Goal: Information Seeking & Learning: Learn about a topic

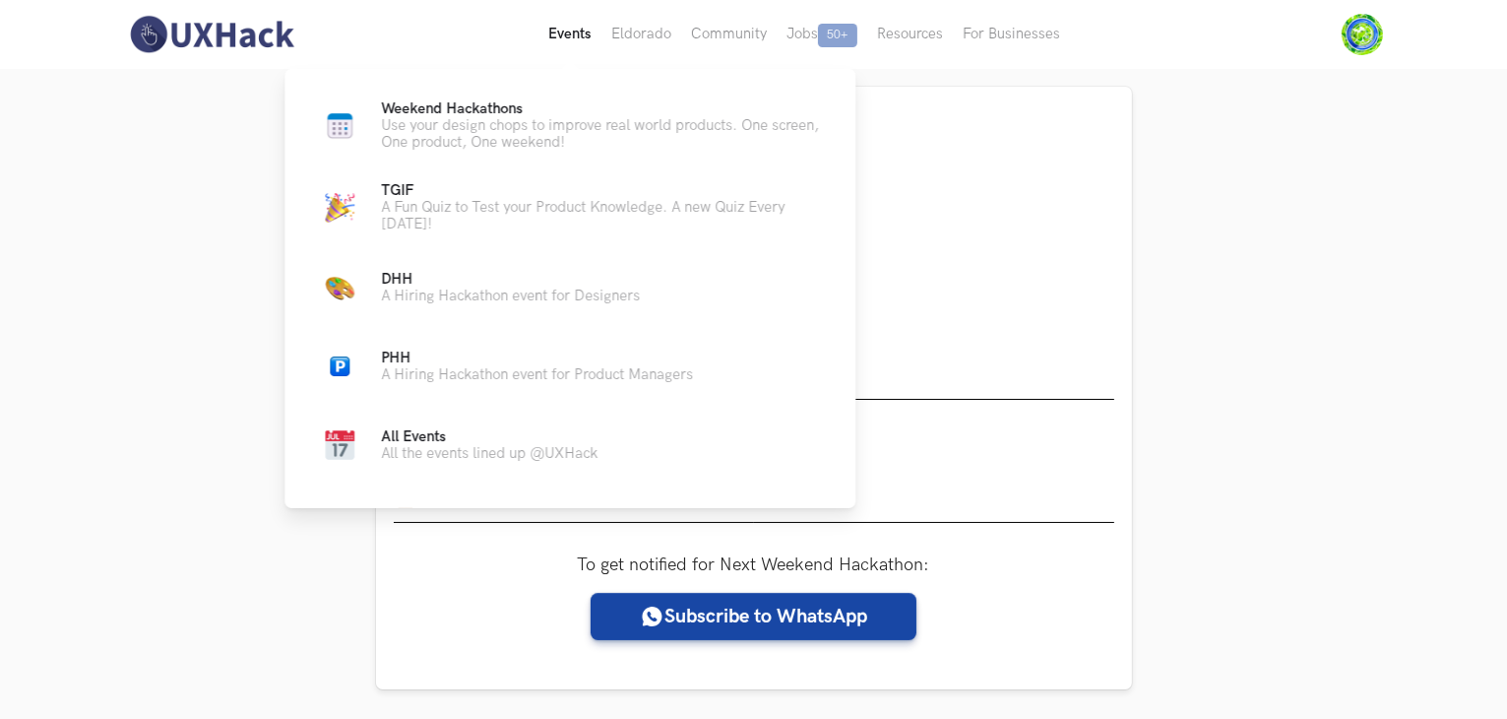
click at [573, 18] on button "Events Live" at bounding box center [570, 34] width 63 height 69
click at [504, 115] on span "Weekend Hackathons Live" at bounding box center [452, 108] width 142 height 17
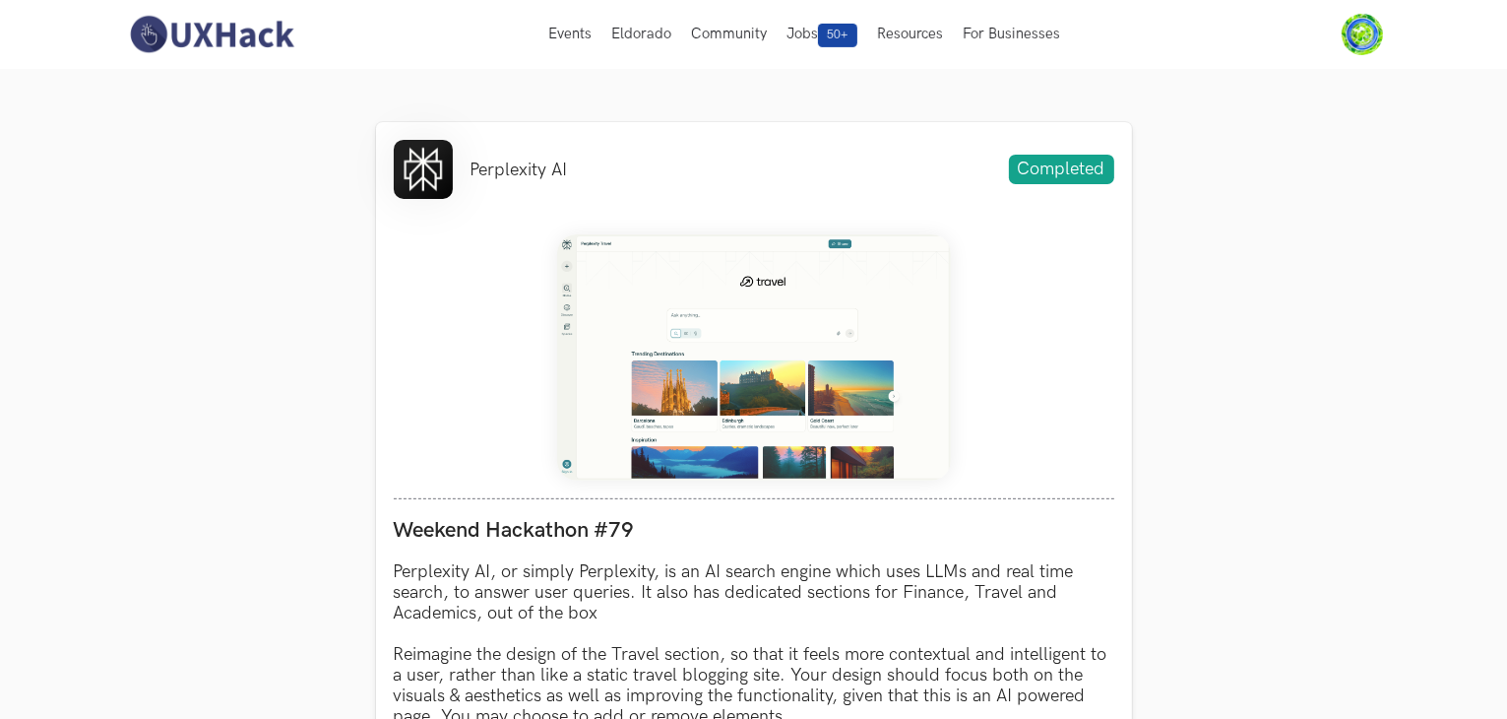
scroll to position [473, 0]
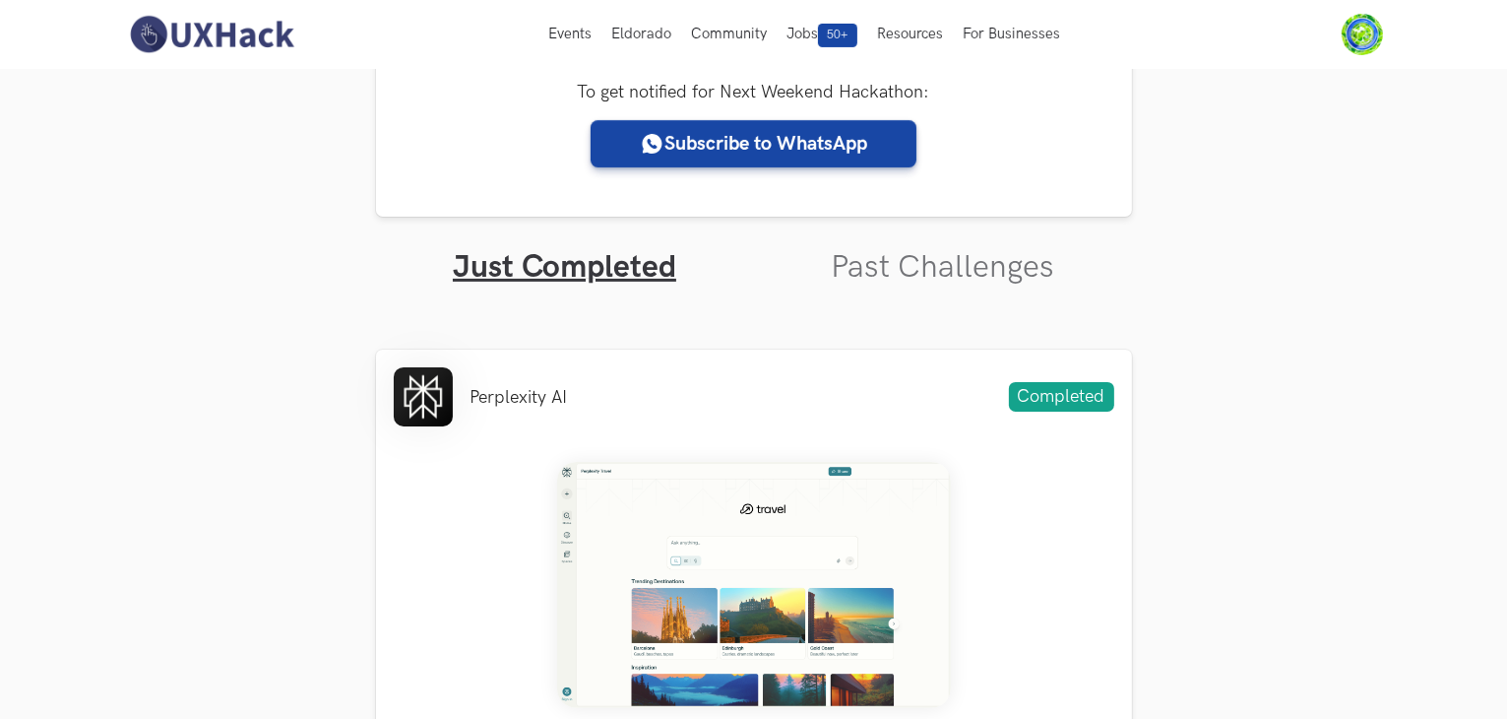
click at [245, 48] on img at bounding box center [211, 34] width 175 height 41
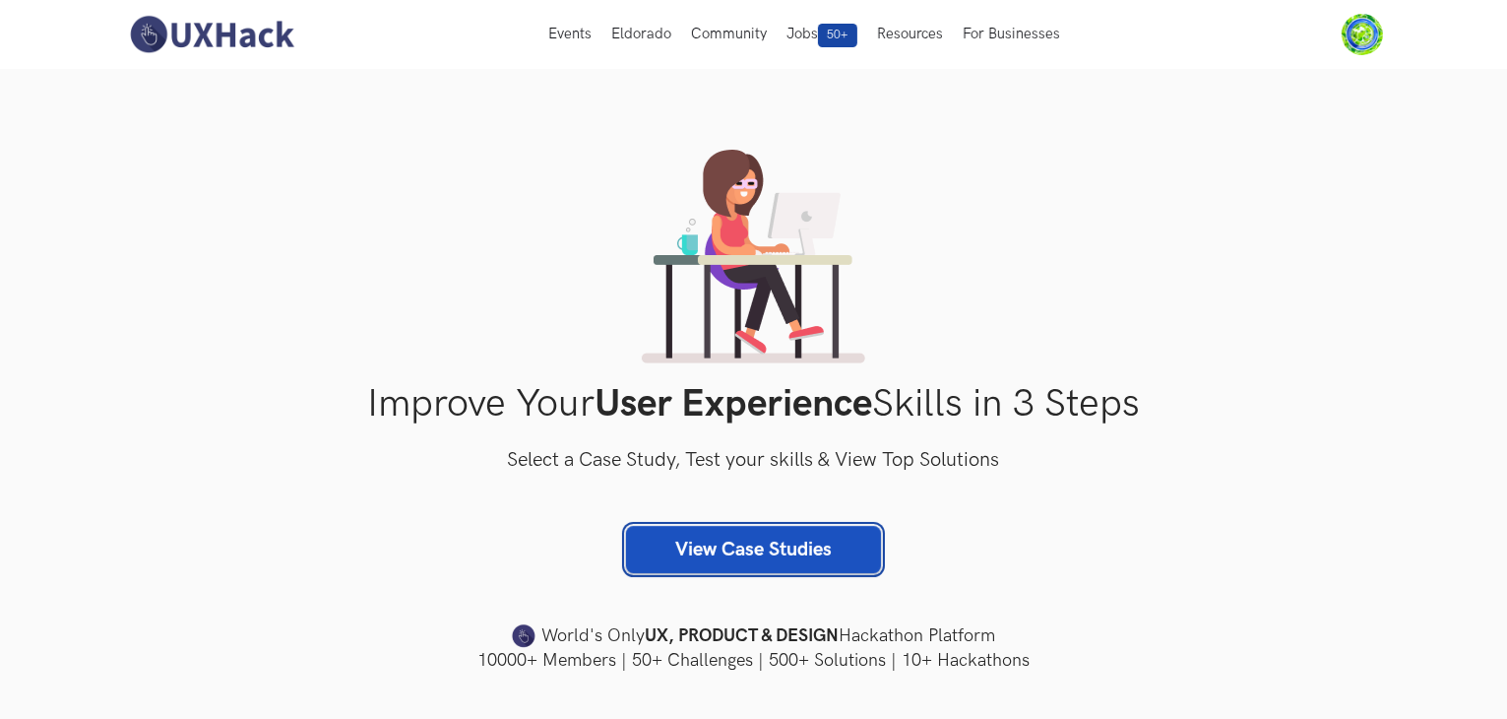
click at [745, 543] on link "View Case Studies" at bounding box center [753, 549] width 255 height 47
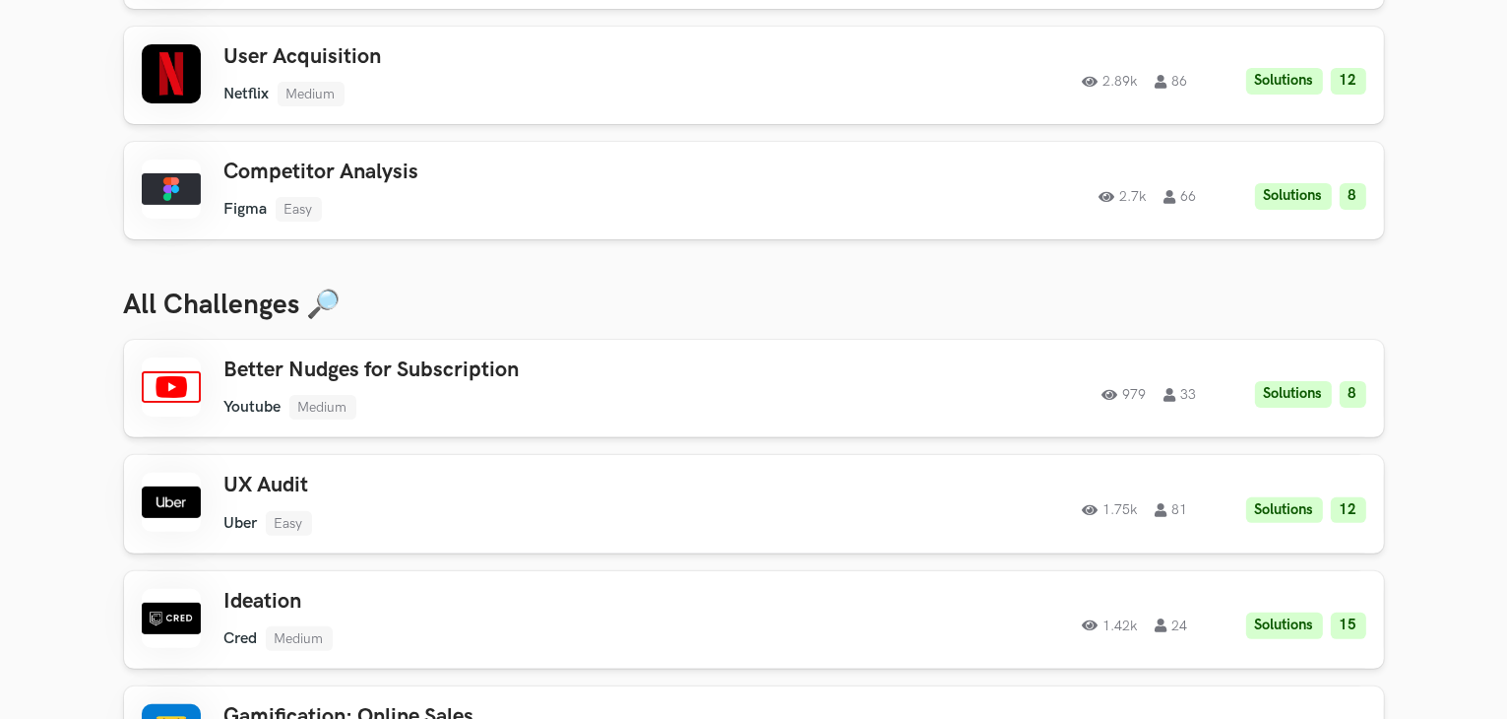
scroll to position [524, 0]
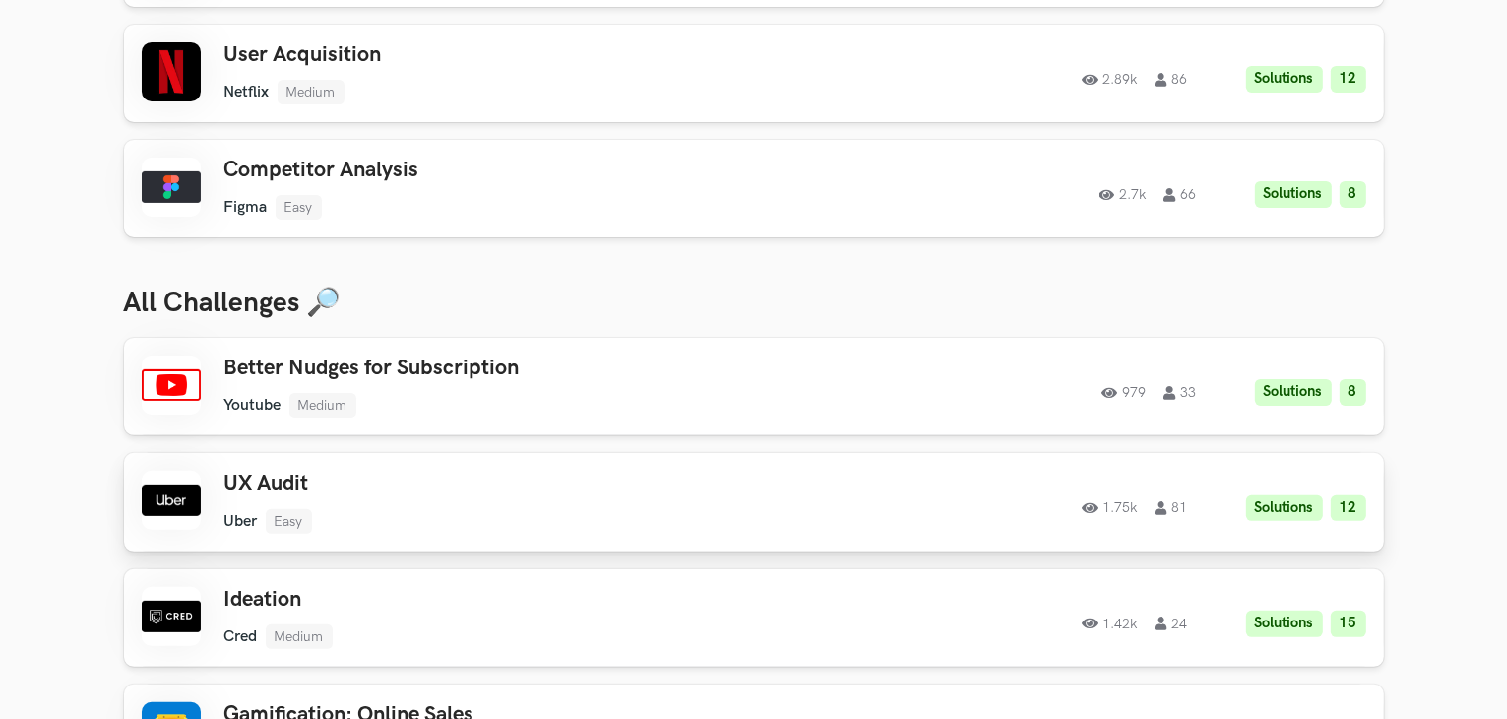
click at [642, 524] on ul "Uber Easy" at bounding box center [503, 521] width 559 height 25
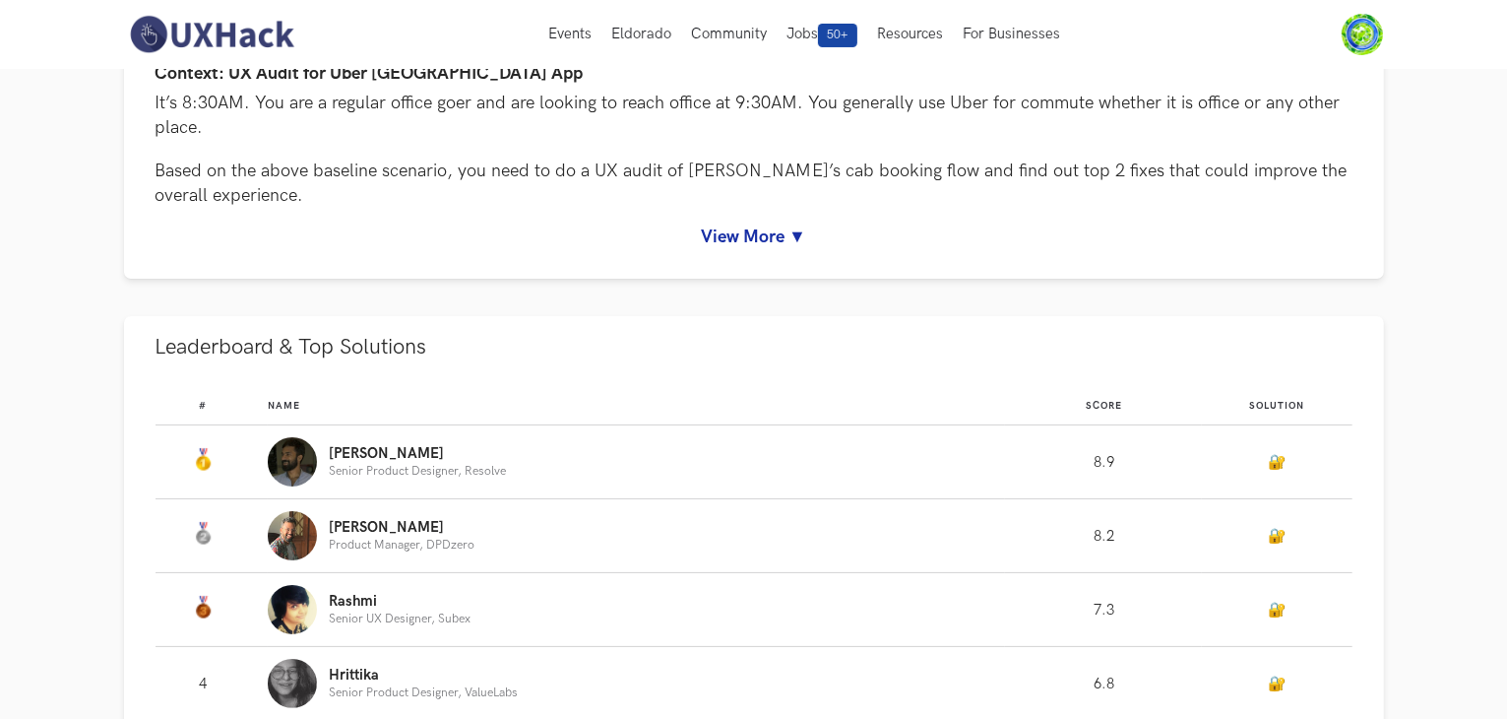
scroll to position [221, 0]
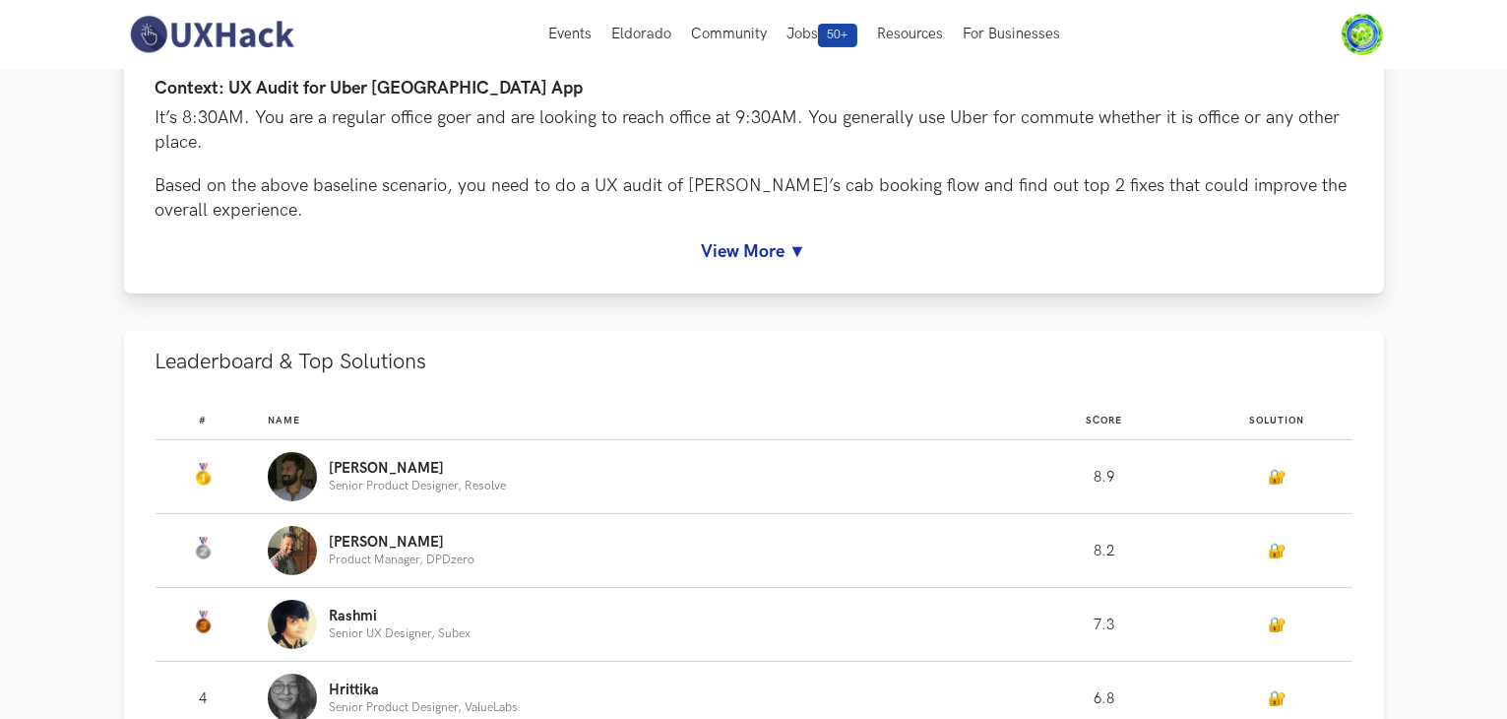
click at [730, 233] on div "Context: UX Audit for Uber India App It’s 8:30AM. You are a regular office goer…" at bounding box center [754, 170] width 1197 height 183
click at [732, 253] on link "View More ▼" at bounding box center [754, 251] width 1197 height 21
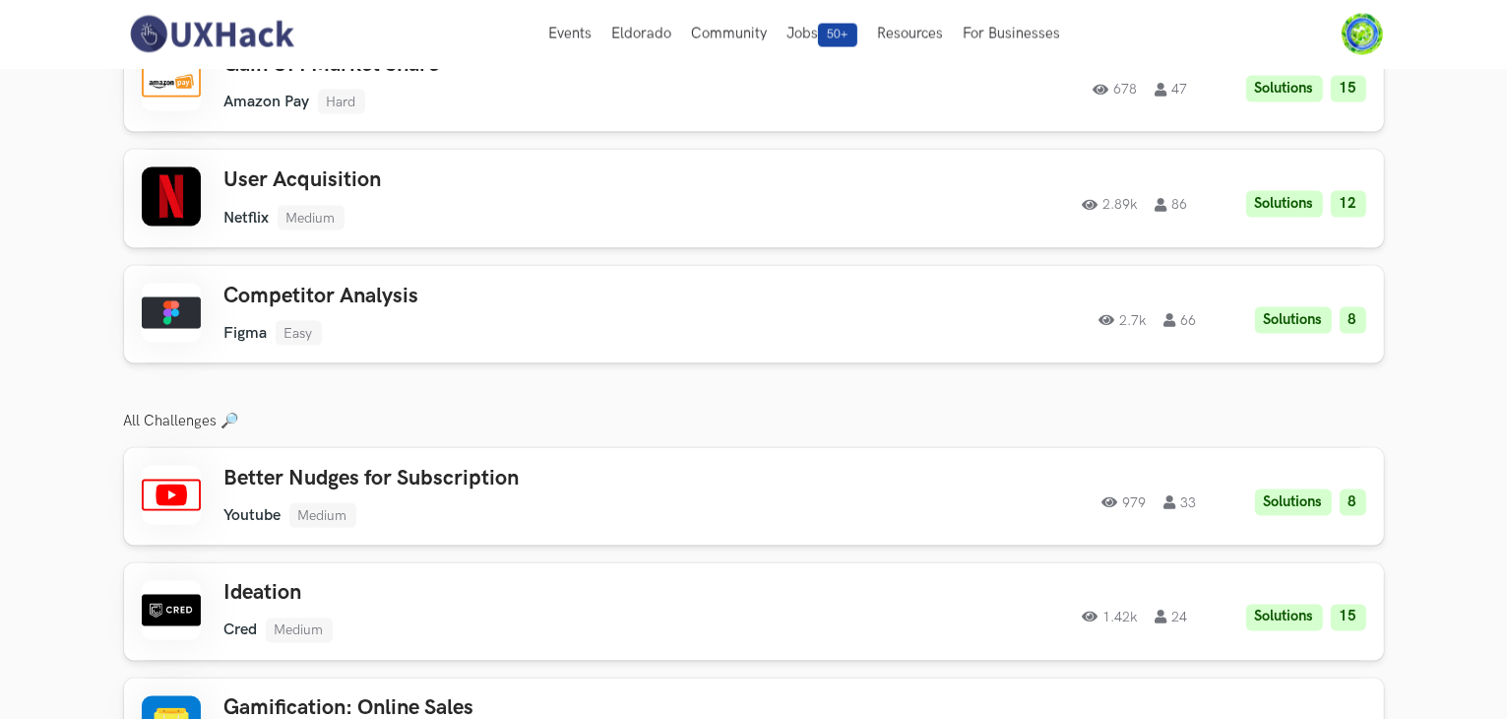
scroll to position [3220, 0]
